Goal: Task Accomplishment & Management: Manage account settings

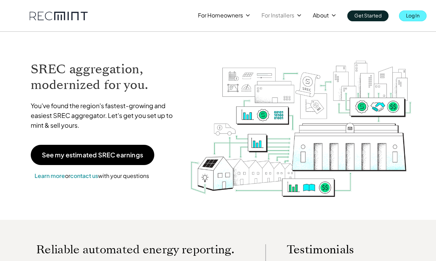
click at [414, 13] on p "Log In" at bounding box center [413, 15] width 14 height 10
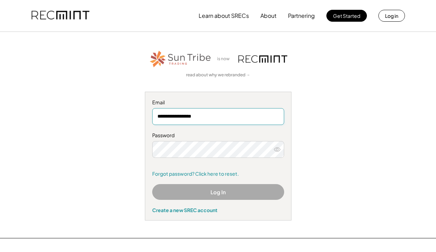
type input "**********"
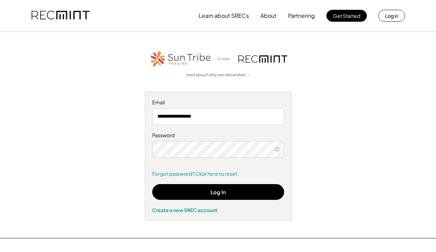
click at [279, 146] on icon at bounding box center [277, 149] width 7 height 7
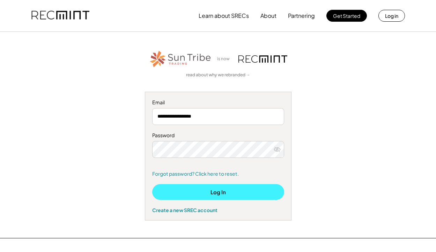
click at [232, 188] on button "Log In" at bounding box center [218, 192] width 132 height 16
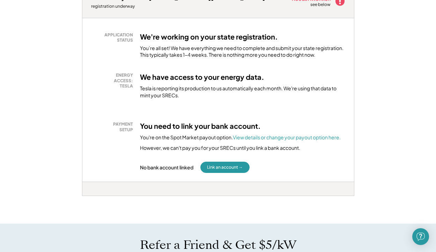
scroll to position [127, 0]
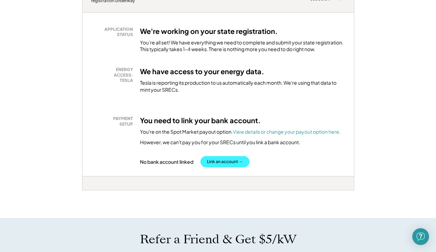
click at [239, 156] on button "Link an account →" at bounding box center [225, 161] width 49 height 11
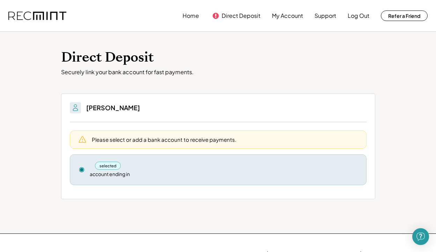
click at [122, 166] on div "selected" at bounding box center [224, 165] width 268 height 8
click at [115, 166] on div "selected" at bounding box center [108, 165] width 26 height 8
click at [115, 175] on div "account ending in" at bounding box center [110, 173] width 40 height 7
click at [115, 134] on div "Please select or add a bank account to receive payments." at bounding box center [218, 139] width 297 height 18
click at [217, 14] on use at bounding box center [216, 16] width 6 height 6
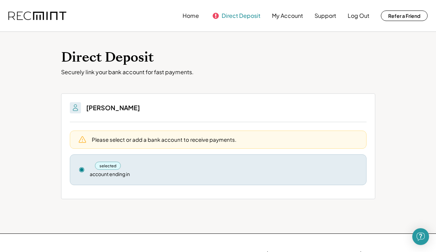
click at [231, 15] on button "Direct Deposit" at bounding box center [241, 16] width 39 height 14
click at [245, 16] on button "Direct Deposit" at bounding box center [241, 16] width 39 height 14
click at [339, 171] on div "selected account ending in" at bounding box center [224, 169] width 268 height 16
